Goal: Book appointment/travel/reservation

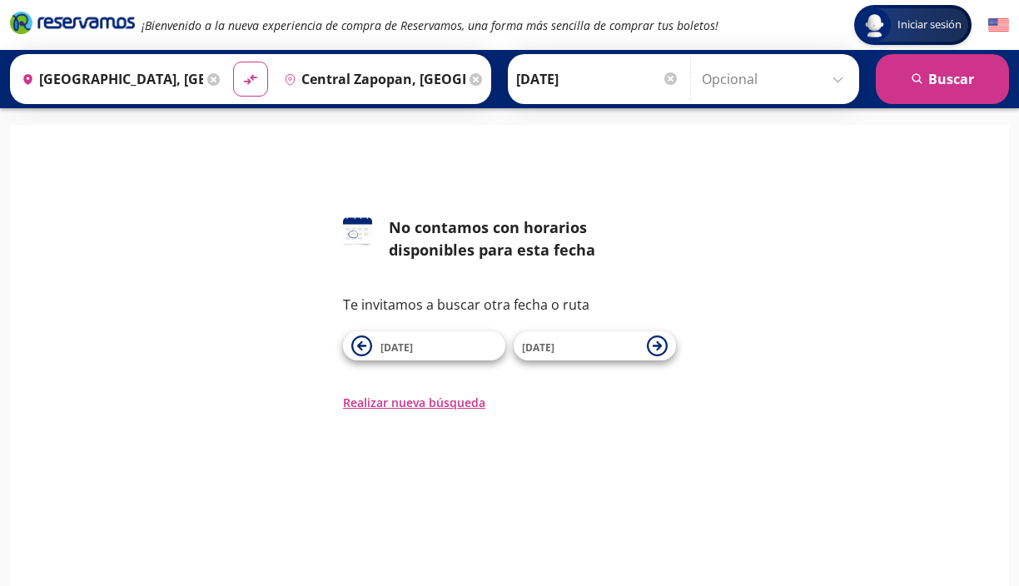
click at [394, 57] on div "Destino pin-outline [GEOGRAPHIC_DATA], [GEOGRAPHIC_DATA]" at bounding box center [381, 78] width 211 height 43
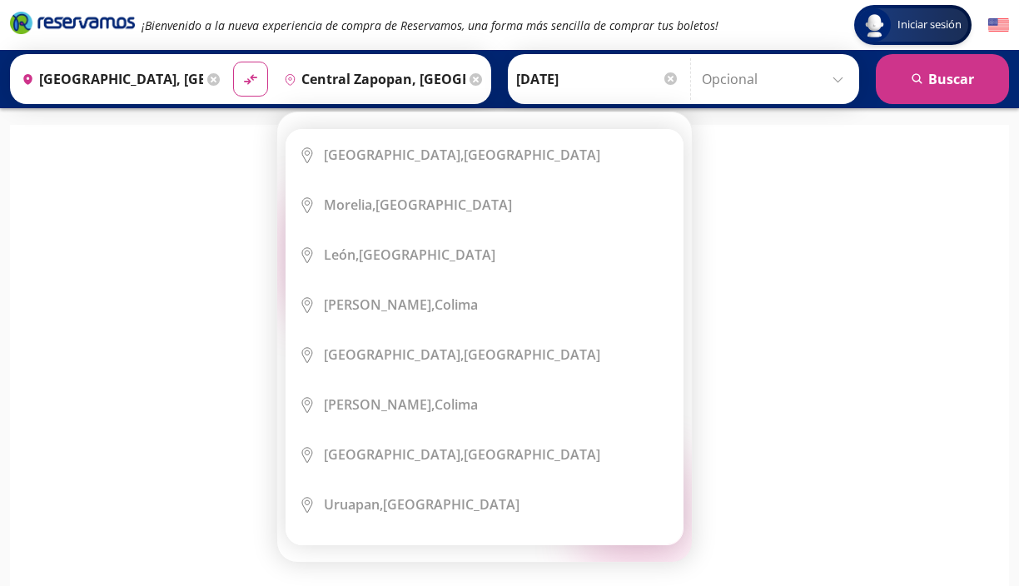
click at [476, 74] on icon at bounding box center [476, 79] width 12 height 12
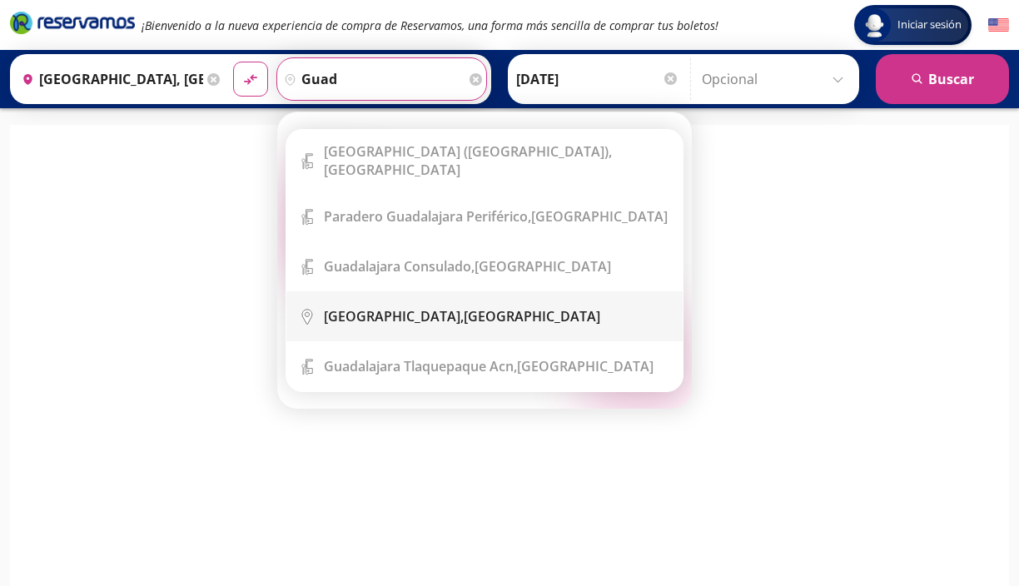
type input "guad"
click at [415, 307] on div "[GEOGRAPHIC_DATA], [GEOGRAPHIC_DATA]" at bounding box center [462, 316] width 276 height 18
type input "[GEOGRAPHIC_DATA], [GEOGRAPHIC_DATA]"
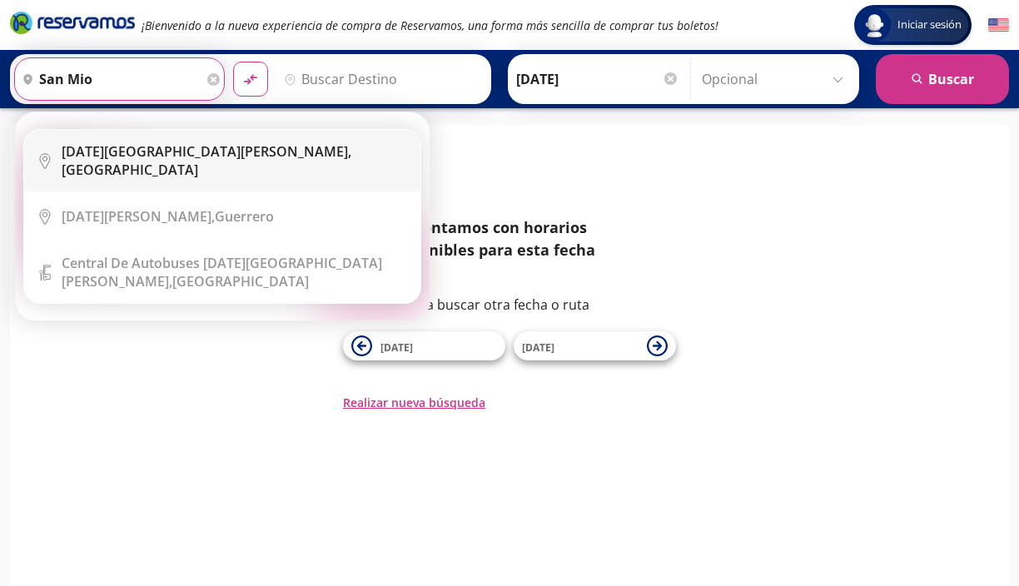
click at [156, 169] on li "City Icon [DATE][GEOGRAPHIC_DATA][PERSON_NAME], [GEOGRAPHIC_DATA]" at bounding box center [222, 161] width 396 height 62
type input "[DATE][GEOGRAPHIC_DATA][PERSON_NAME], [GEOGRAPHIC_DATA]"
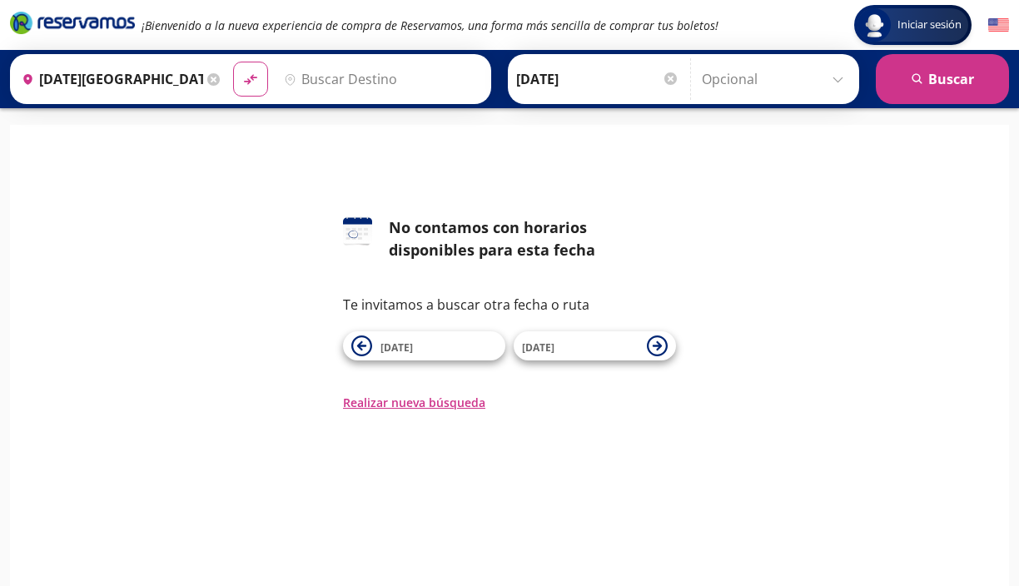
click at [356, 79] on input "Destino" at bounding box center [379, 79] width 205 height 42
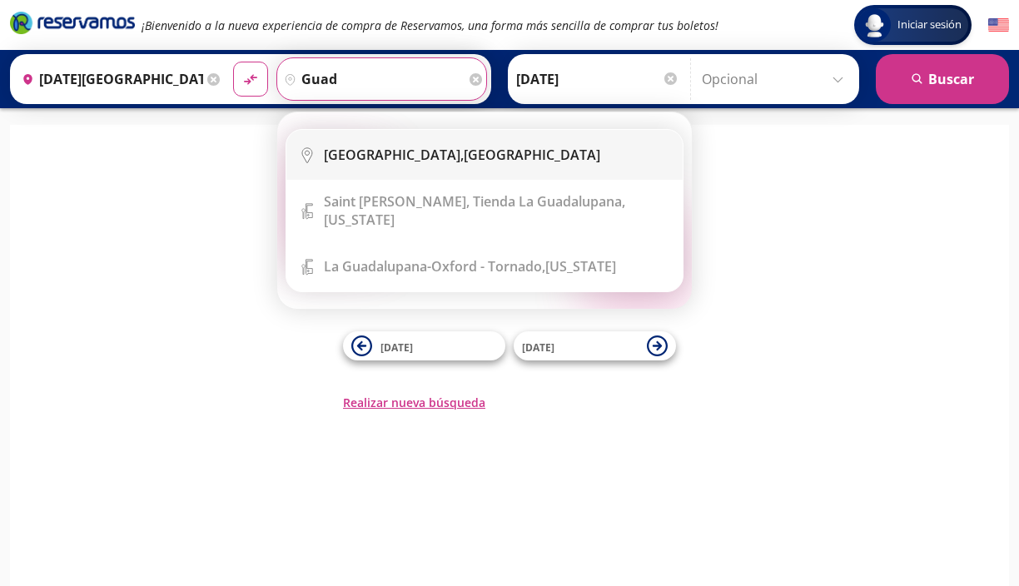
click at [366, 145] on li "City Icon [GEOGRAPHIC_DATA], [GEOGRAPHIC_DATA]" at bounding box center [484, 155] width 396 height 50
type input "[GEOGRAPHIC_DATA], [GEOGRAPHIC_DATA]"
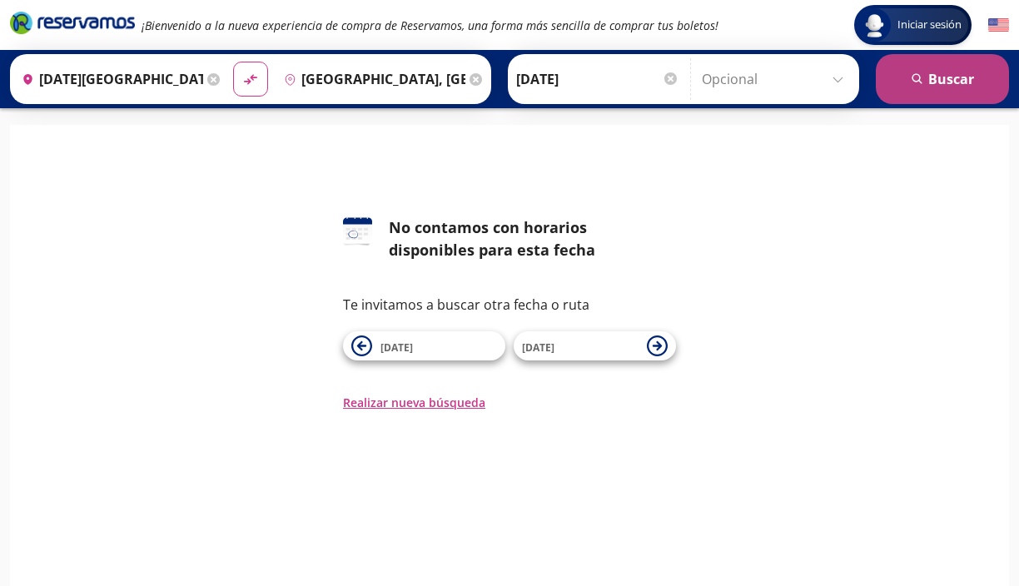
click at [968, 82] on button "search [GEOGRAPHIC_DATA]" at bounding box center [942, 79] width 133 height 50
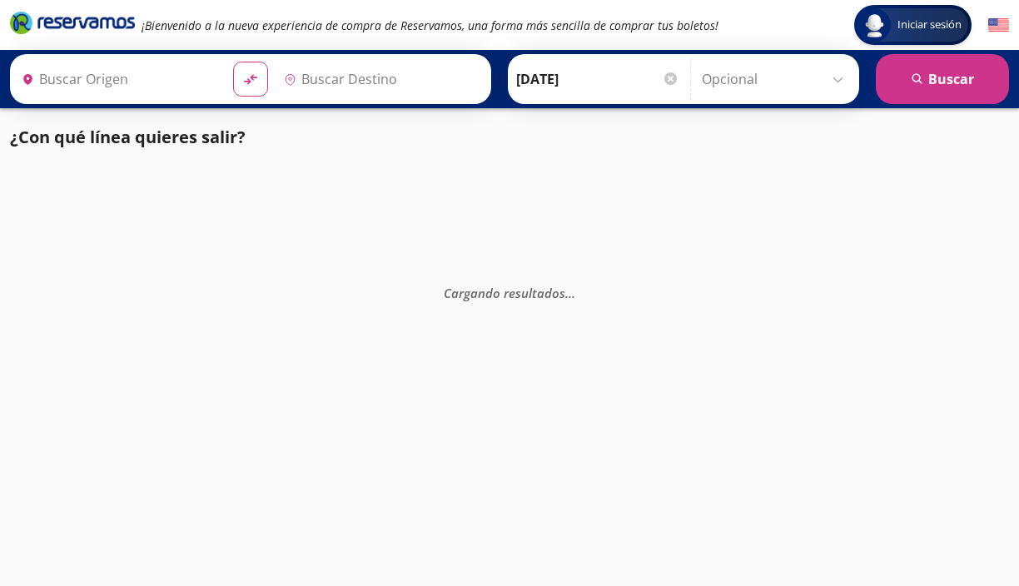
type input "[DATE][GEOGRAPHIC_DATA][PERSON_NAME], [GEOGRAPHIC_DATA]"
type input "[GEOGRAPHIC_DATA], [GEOGRAPHIC_DATA]"
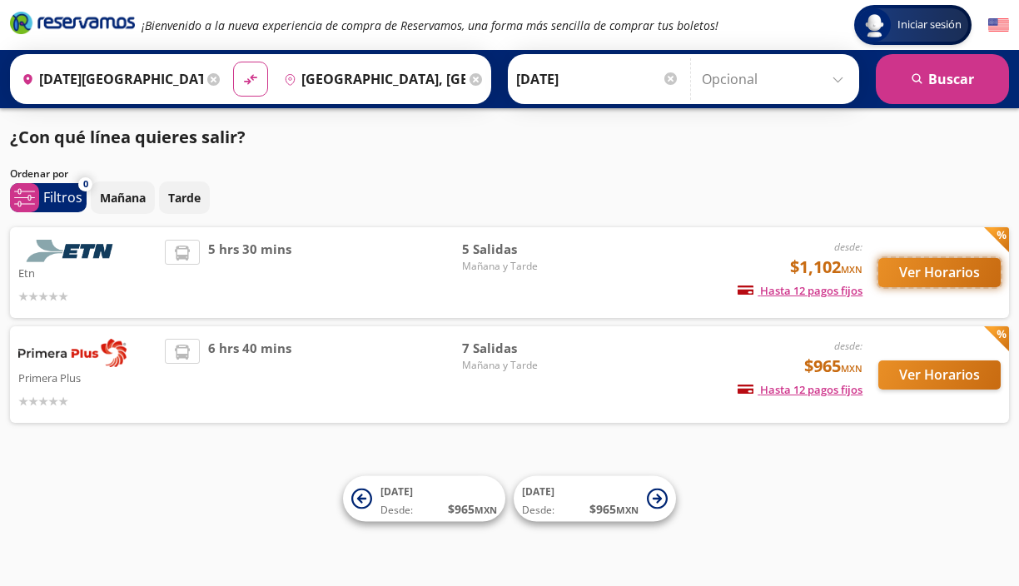
click at [941, 261] on button "Ver Horarios" at bounding box center [939, 272] width 122 height 29
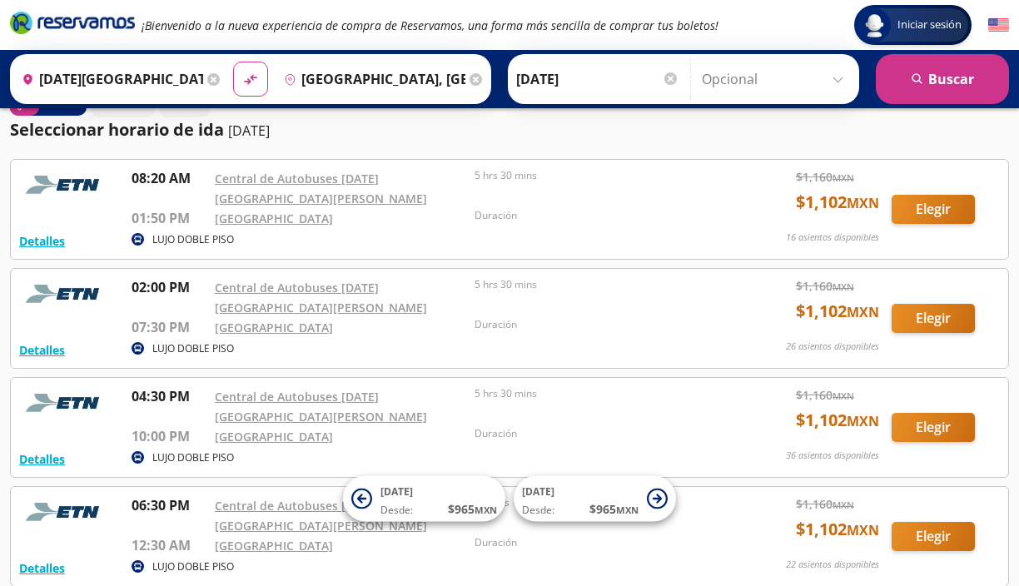
scroll to position [42, 0]
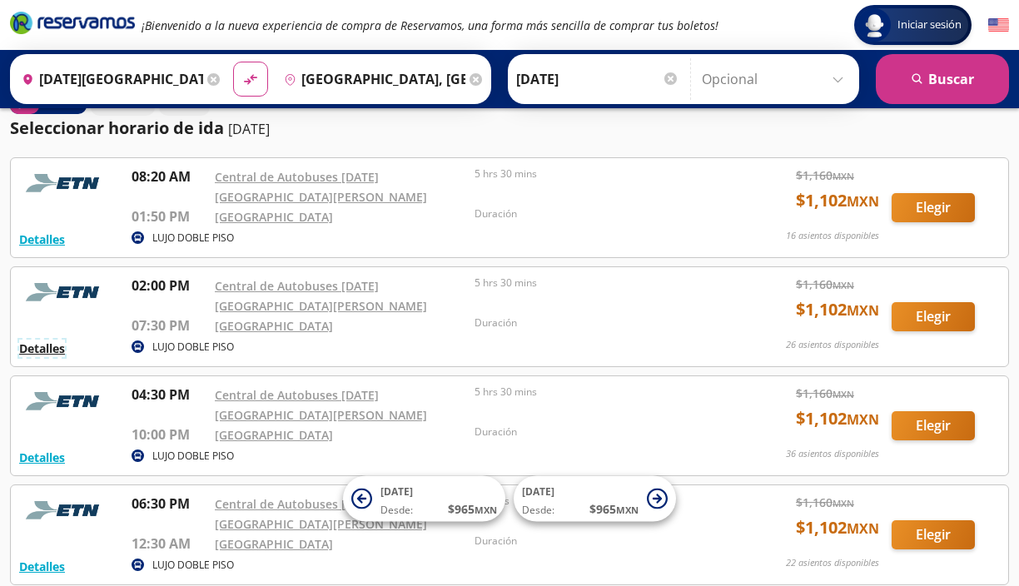
click at [56, 340] on button "Detalles" at bounding box center [42, 348] width 46 height 17
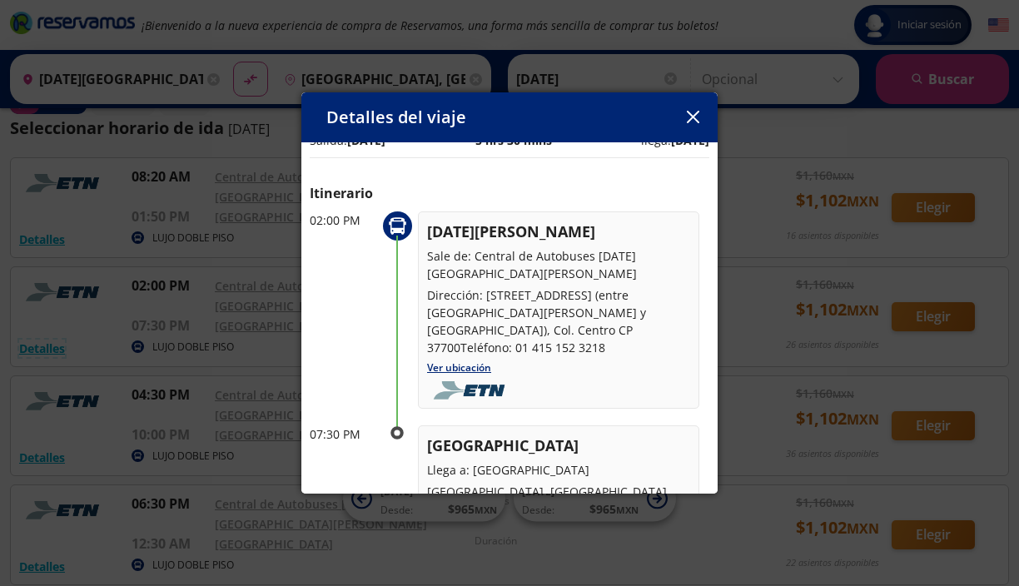
scroll to position [0, 0]
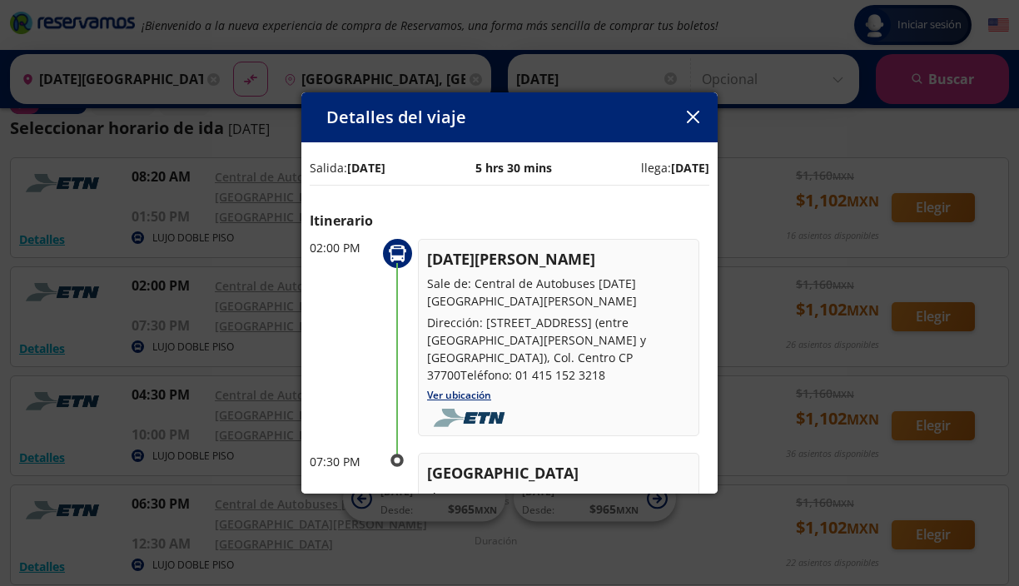
click at [769, 138] on div "Detalles del viaje Salida: [DATE] 5 hrs 30 mins llega: [DATE] Itinerario 02:00 …" at bounding box center [509, 293] width 1019 height 586
